Goal: Transaction & Acquisition: Purchase product/service

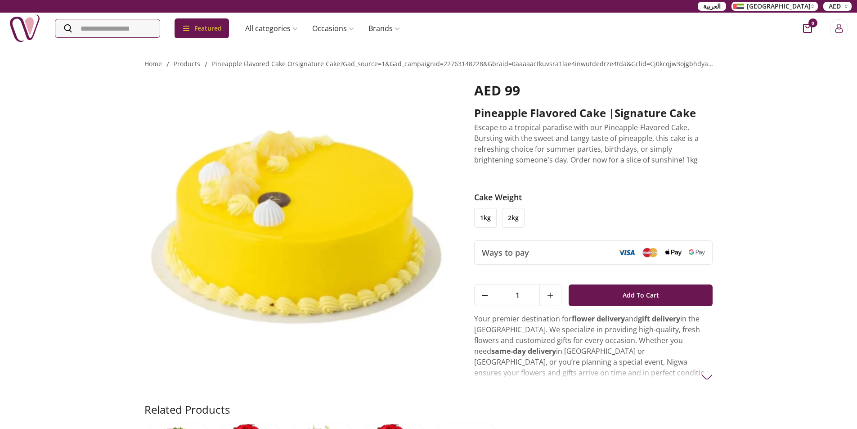
click at [485, 220] on li "1kg" at bounding box center [485, 218] width 22 height 20
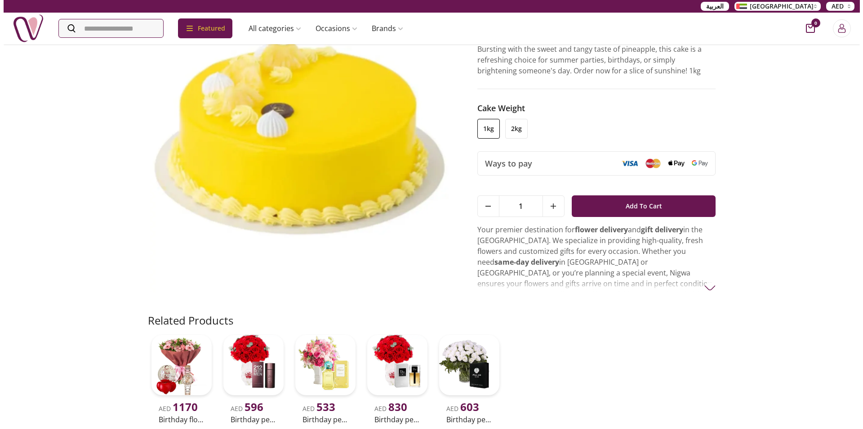
scroll to position [90, 0]
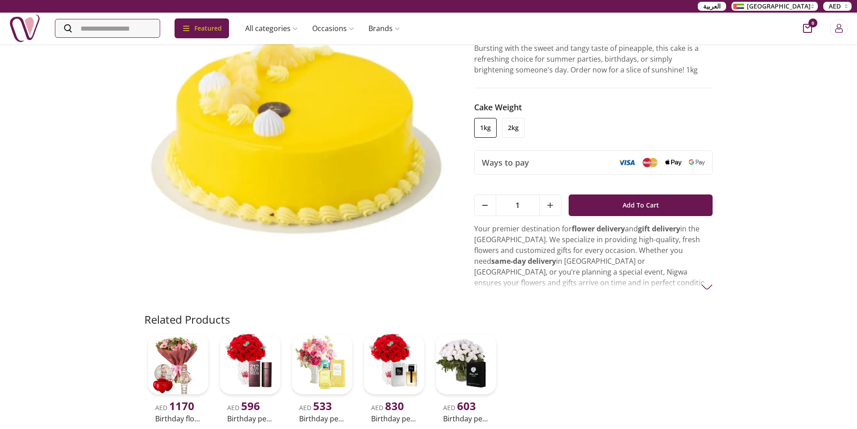
click at [706, 286] on img at bounding box center [706, 286] width 11 height 11
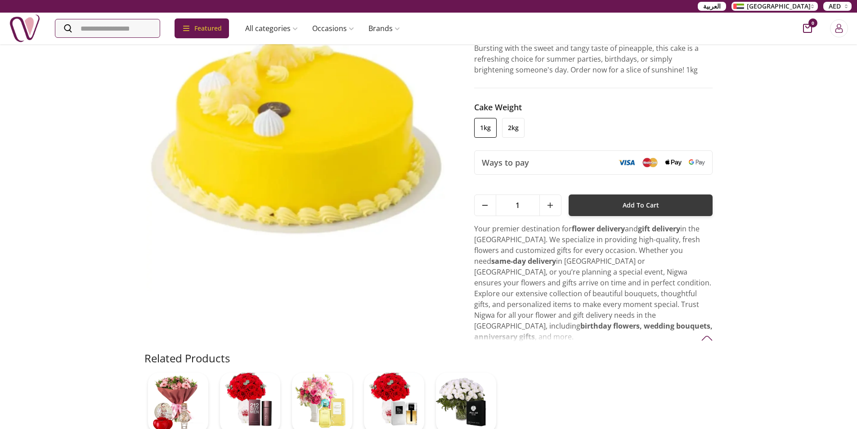
click at [638, 208] on span "Add To Cart" at bounding box center [640, 205] width 36 height 16
click at [807, 28] on icon "cart-button" at bounding box center [807, 28] width 9 height 9
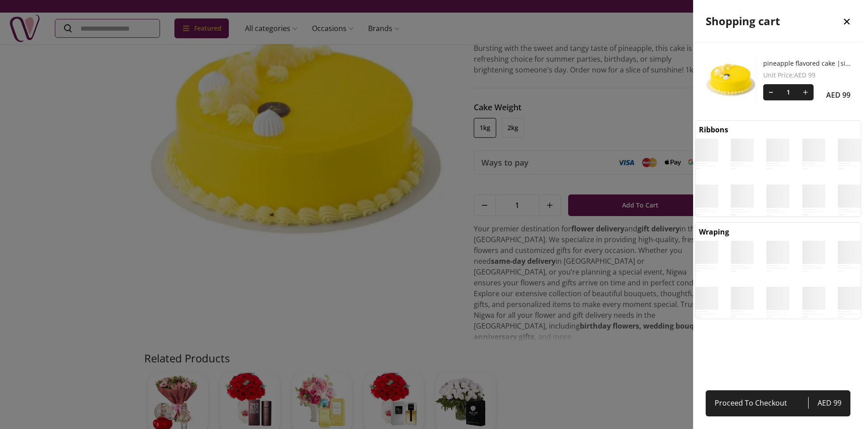
scroll to position [4, 4]
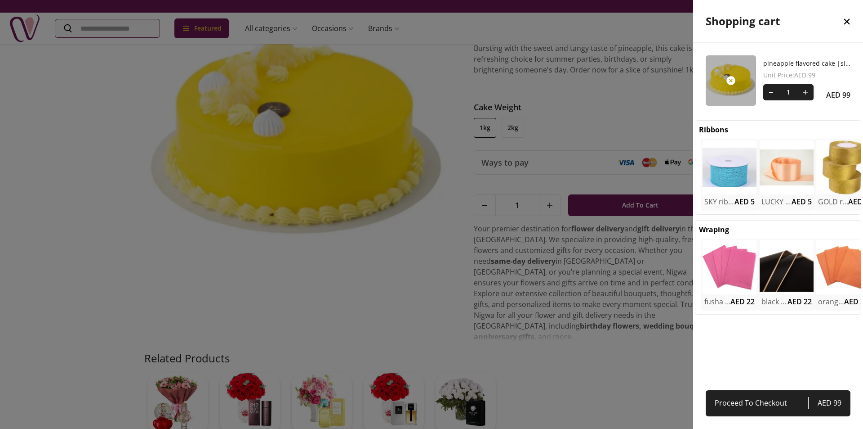
click at [832, 62] on link "pineapple flavored cake |signature cake" at bounding box center [806, 63] width 87 height 9
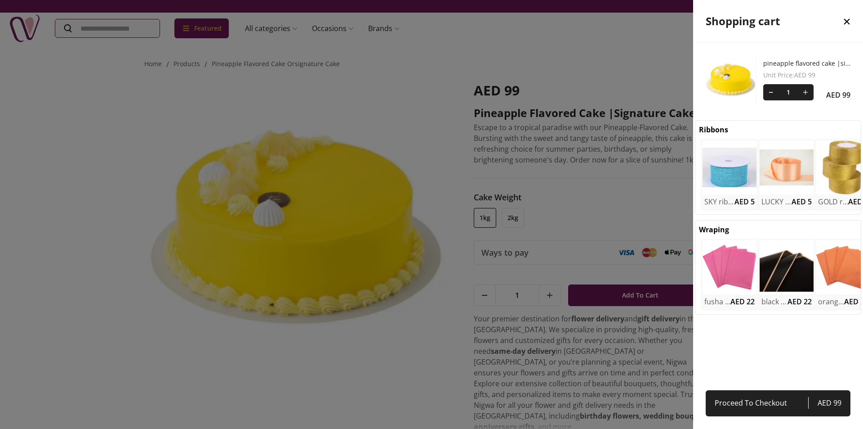
click at [790, 360] on div "pineapple flavored cake |signature cake Unit Price : AED 99 1 AED 99 Ribbons SK…" at bounding box center [778, 215] width 170 height 344
click at [849, 24] on icon "close" at bounding box center [847, 22] width 6 height 6
